Goal: Task Accomplishment & Management: Manage account settings

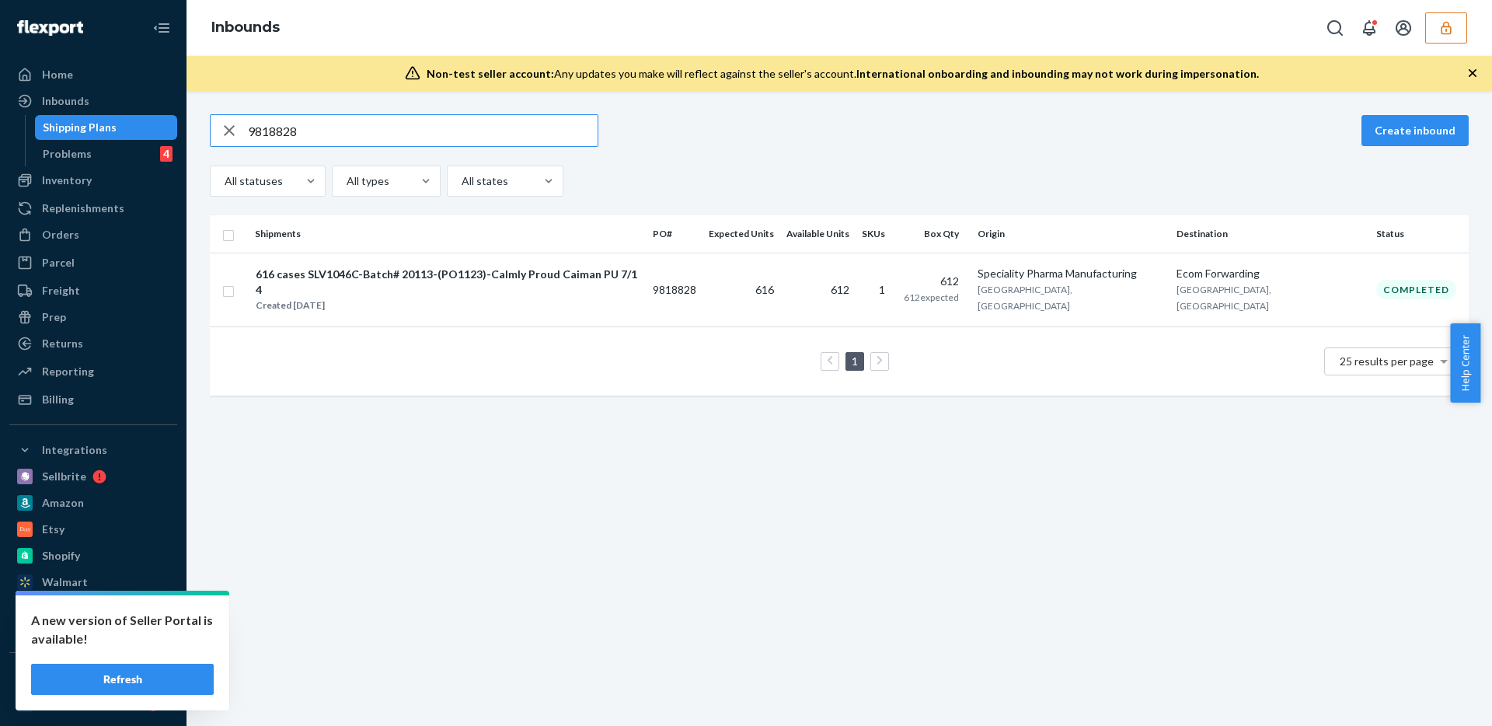
click at [1463, 32] on button "button" at bounding box center [1446, 27] width 42 height 31
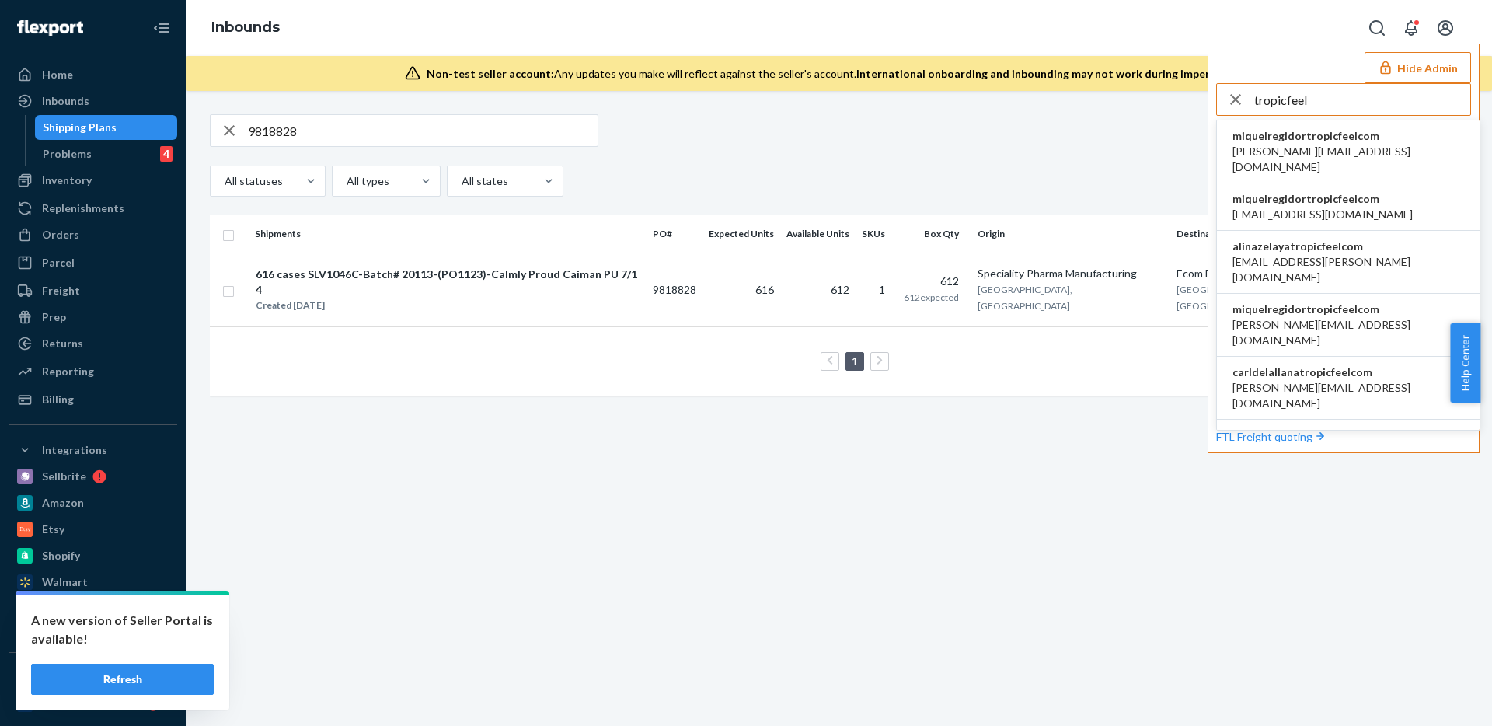
type input "tropicfeel"
click at [1336, 133] on span "miquelregidortropicfeelcom" at bounding box center [1348, 136] width 232 height 16
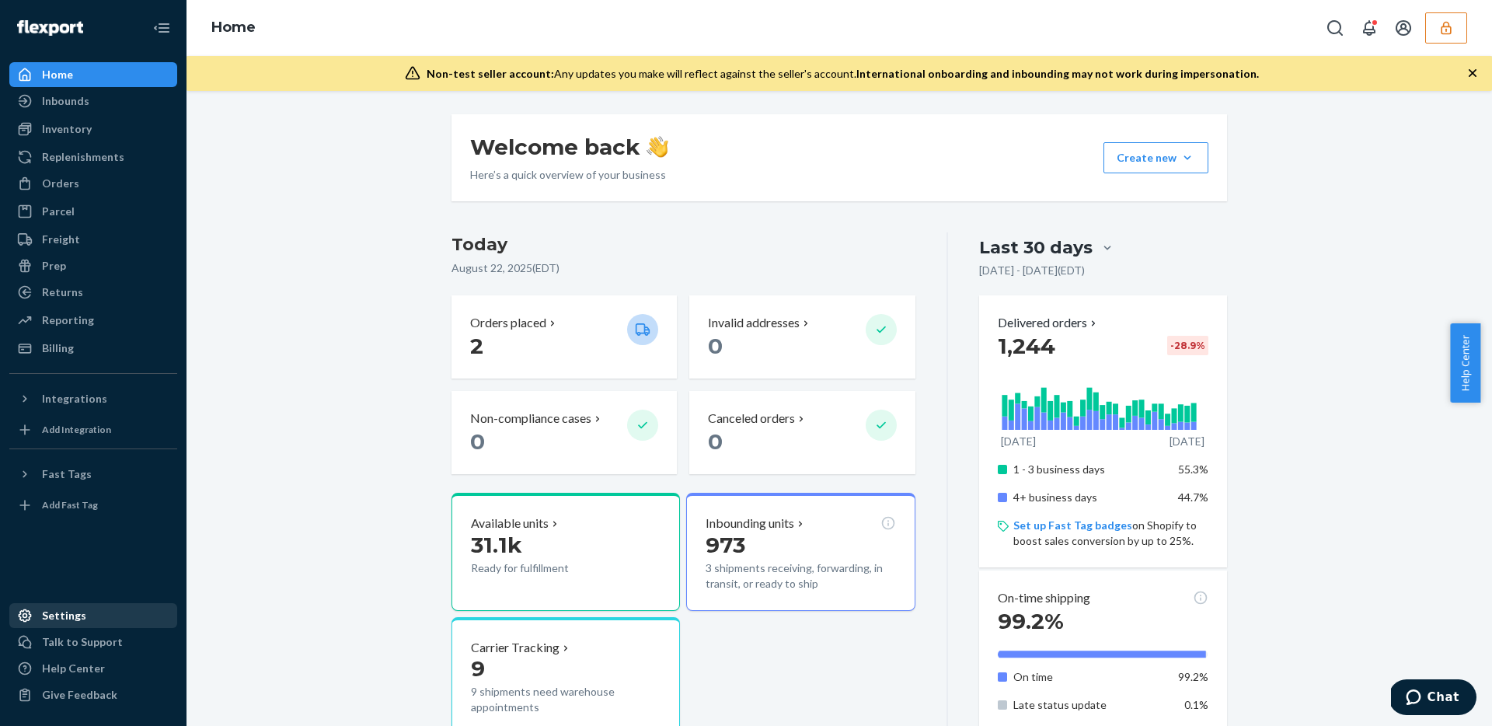
click at [63, 603] on link "Settings" at bounding box center [93, 615] width 168 height 25
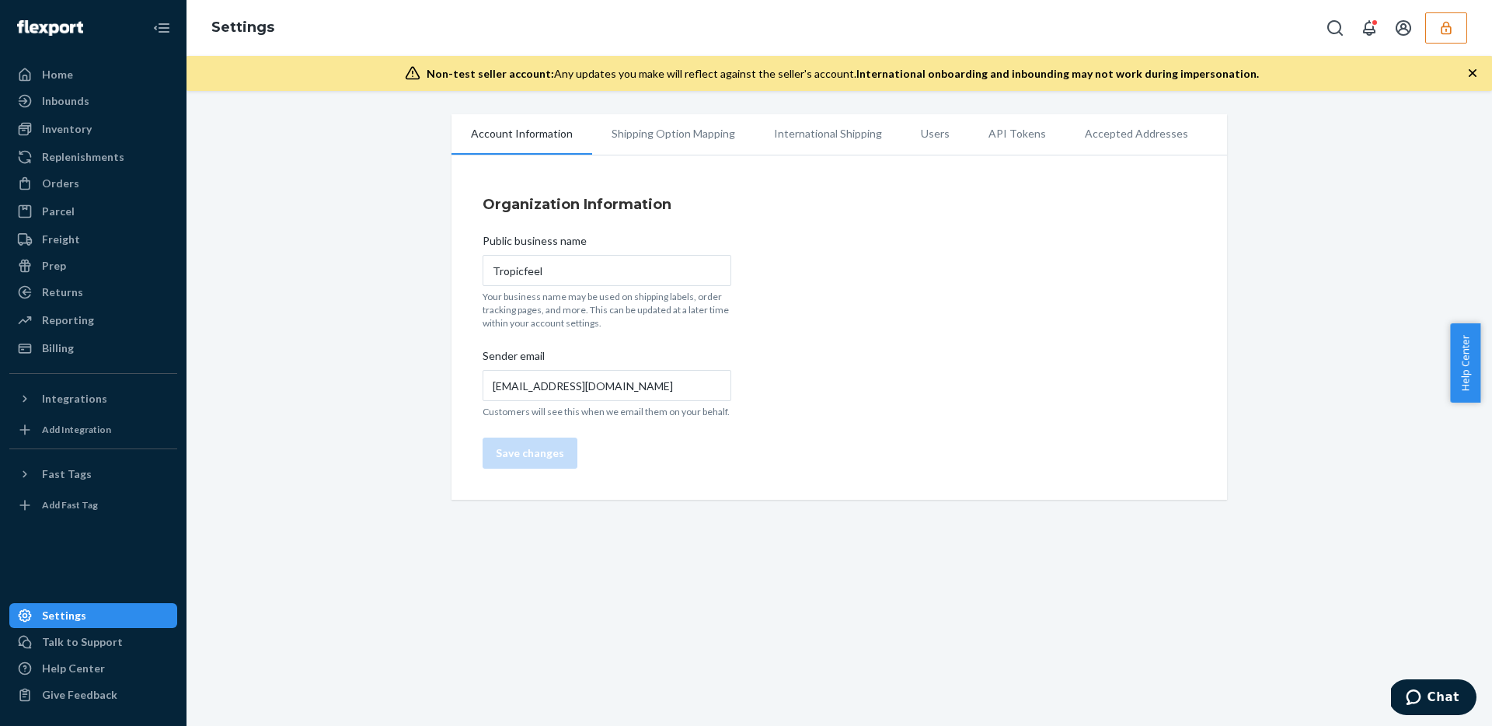
click at [916, 142] on li "Users" at bounding box center [935, 133] width 68 height 39
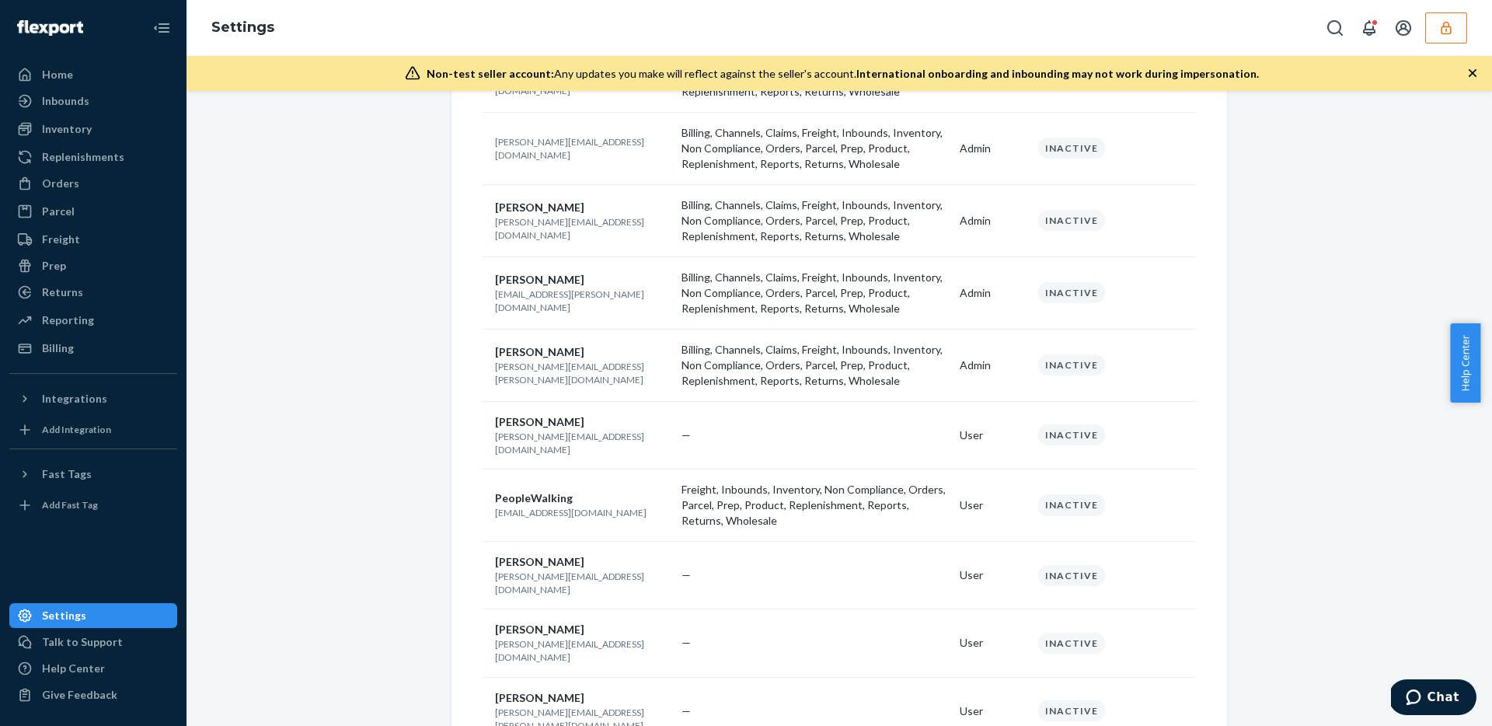
scroll to position [1590, 0]
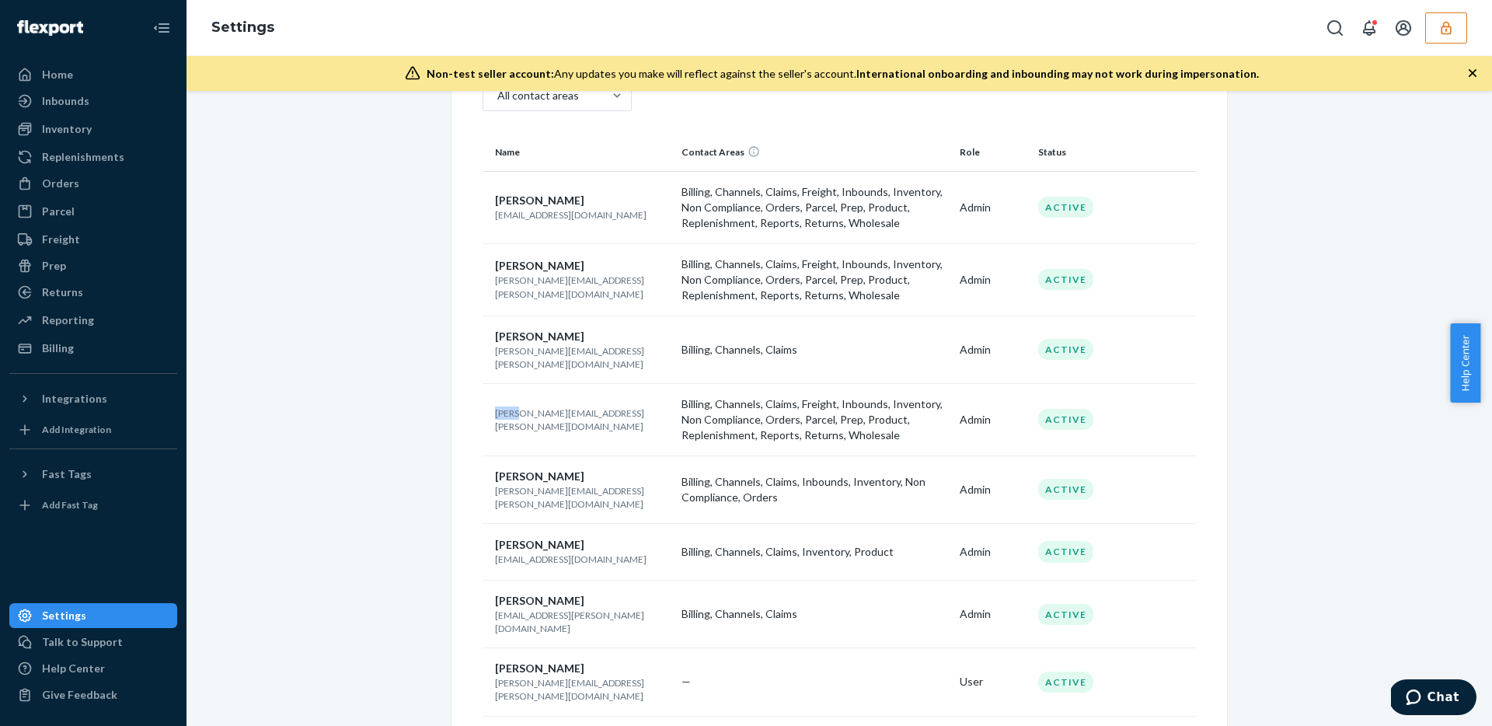
click at [639, 387] on td "sarah.shaughnessy@tropicfeel.com" at bounding box center [578, 419] width 193 height 72
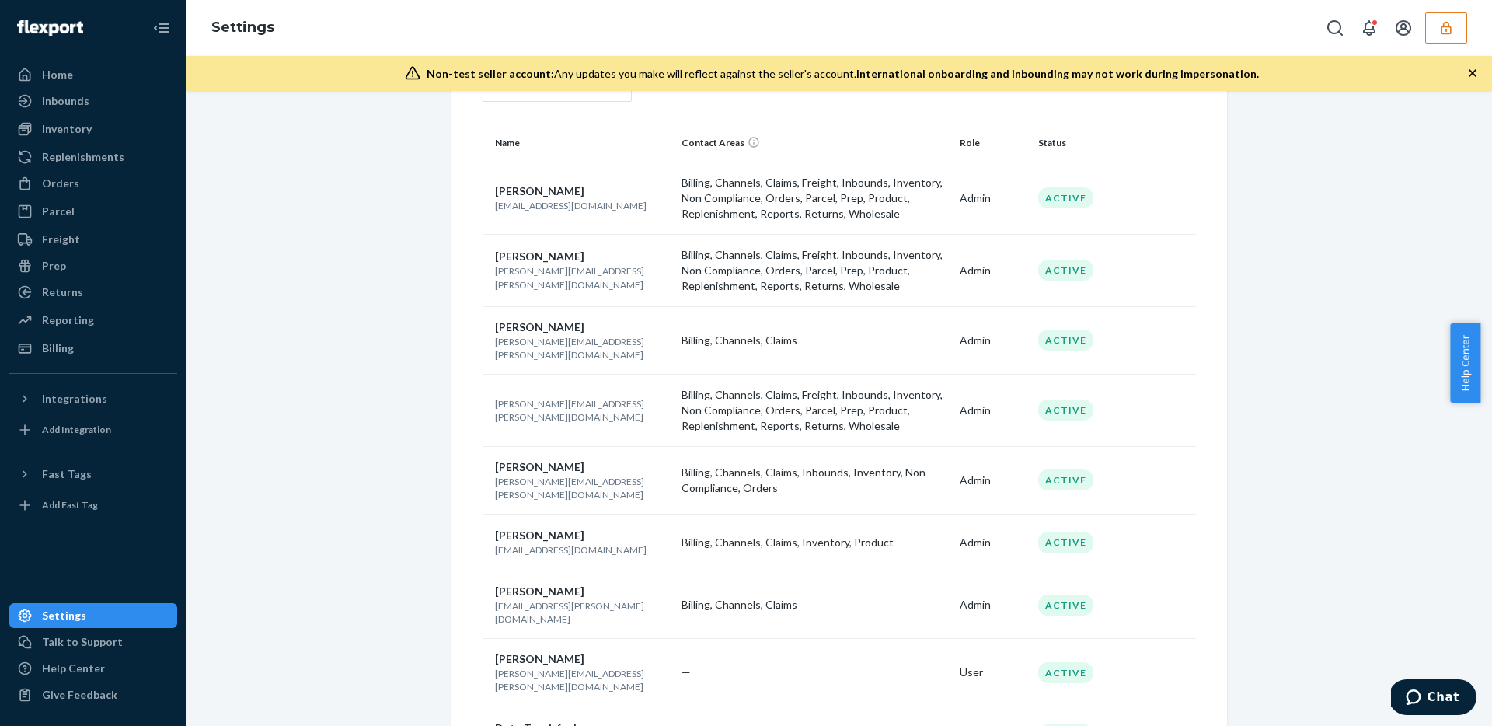
scroll to position [175, 0]
